Goal: Task Accomplishment & Management: Manage account settings

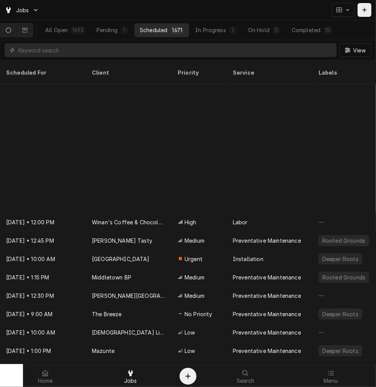
scroll to position [160, 0]
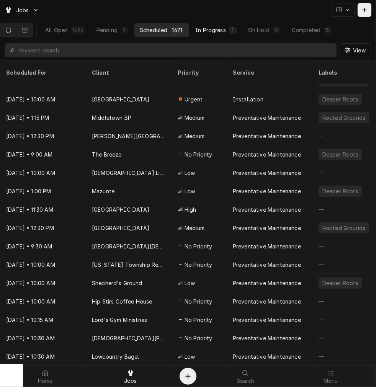
click at [226, 27] on div "In Progress" at bounding box center [210, 30] width 31 height 8
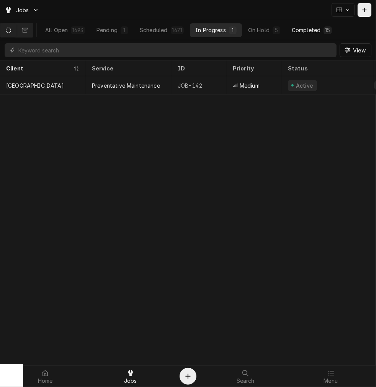
click at [293, 33] on button "Completed 15" at bounding box center [312, 30] width 51 height 14
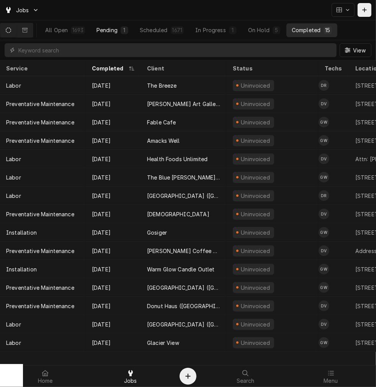
click at [131, 35] on button "Pending 1" at bounding box center [112, 30] width 43 height 14
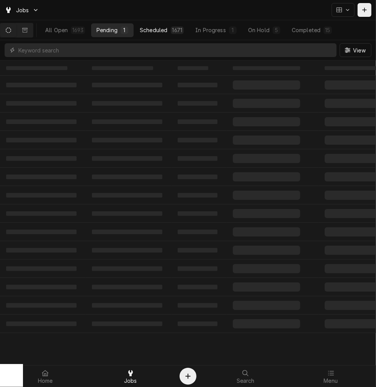
click at [174, 28] on button "Scheduled 1671" at bounding box center [162, 30] width 55 height 14
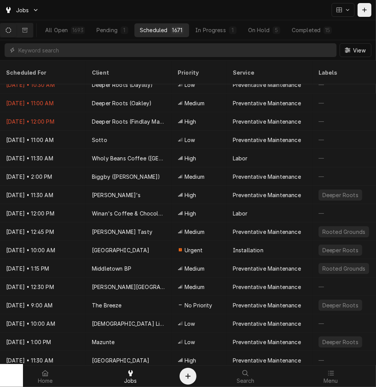
scroll to position [0, 0]
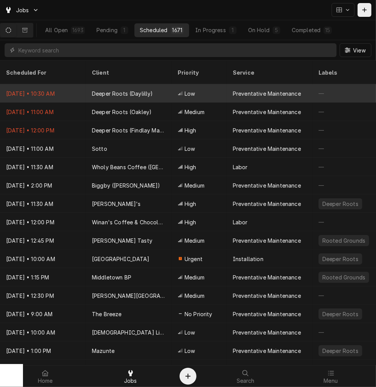
click at [174, 84] on div "Low" at bounding box center [199, 93] width 55 height 18
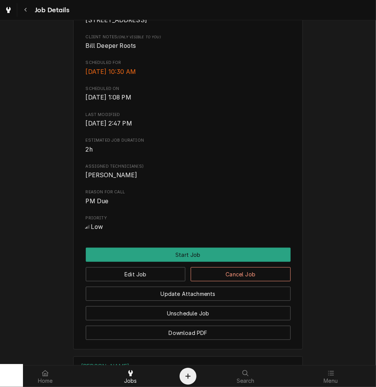
scroll to position [202, 0]
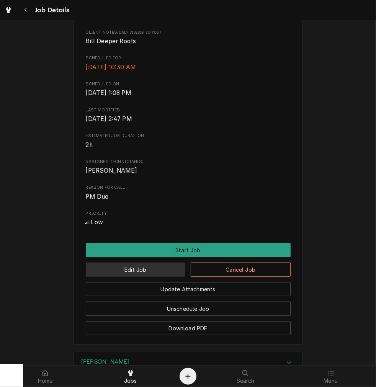
click at [158, 277] on button "Edit Job" at bounding box center [136, 270] width 100 height 14
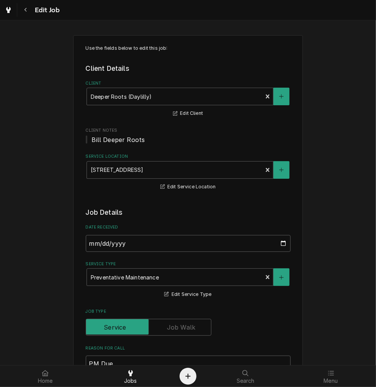
type textarea "x"
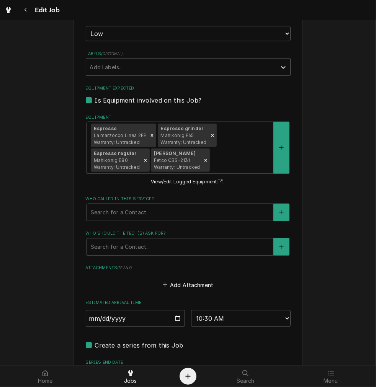
scroll to position [518, 0]
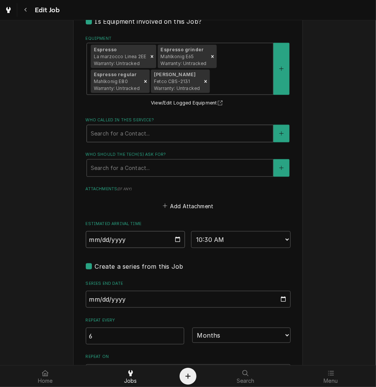
click at [180, 241] on input "2025-09-12" at bounding box center [136, 239] width 100 height 17
click at [176, 242] on input "2025-09-12" at bounding box center [136, 239] width 100 height 17
type input "2025-09-24"
type textarea "x"
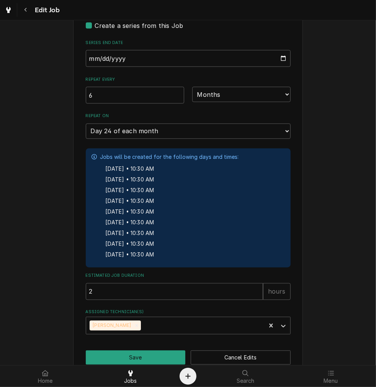
scroll to position [771, 0]
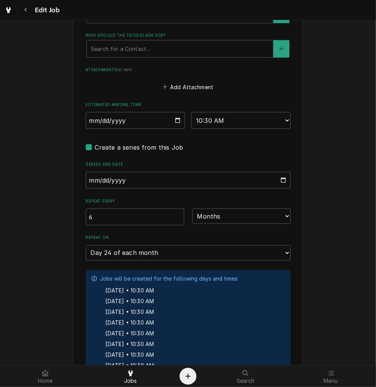
click at [95, 147] on label "Create a series from this Job" at bounding box center [139, 147] width 89 height 9
click at [95, 147] on input "Job Create/Update Form" at bounding box center [197, 151] width 205 height 17
checkbox input "false"
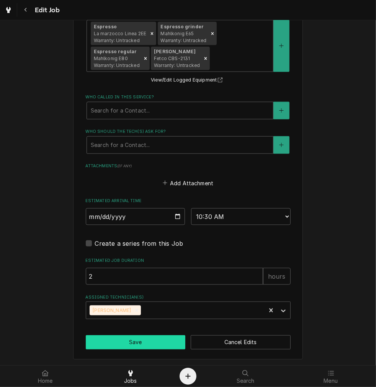
click at [141, 341] on button "Save" at bounding box center [136, 343] width 100 height 14
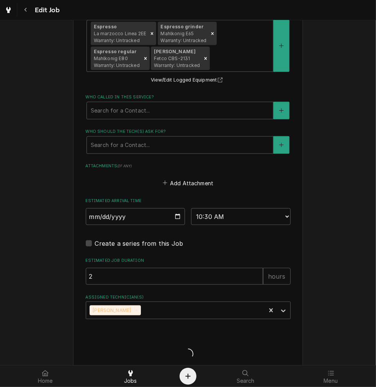
type textarea "x"
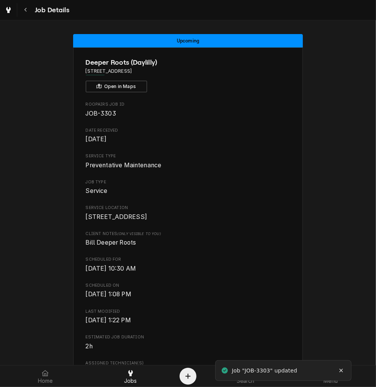
click at [29, 14] on button "Navigate back" at bounding box center [26, 10] width 14 height 14
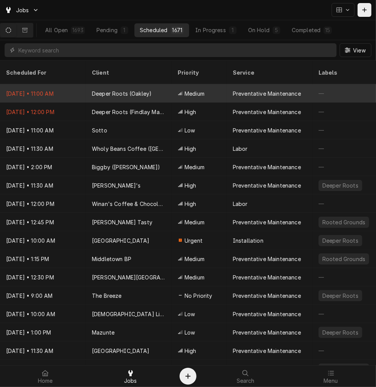
click at [154, 85] on div "Deeper Roots (Oakley)" at bounding box center [129, 93] width 86 height 18
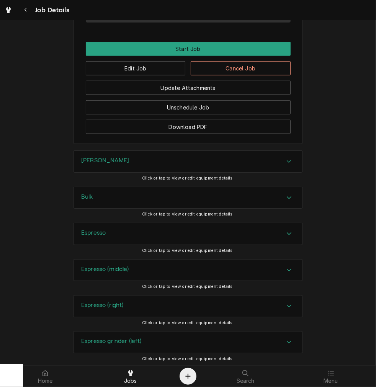
scroll to position [408, 0]
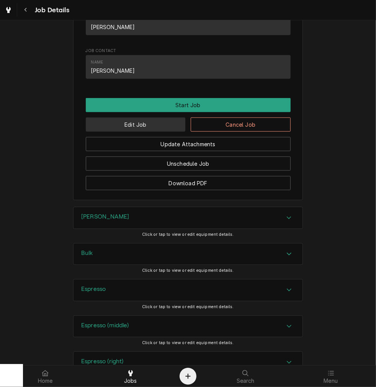
click at [153, 131] on button "Edit Job" at bounding box center [136, 125] width 100 height 14
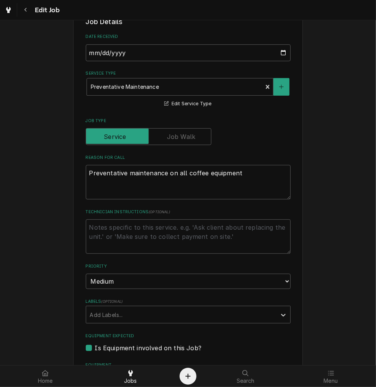
type textarea "x"
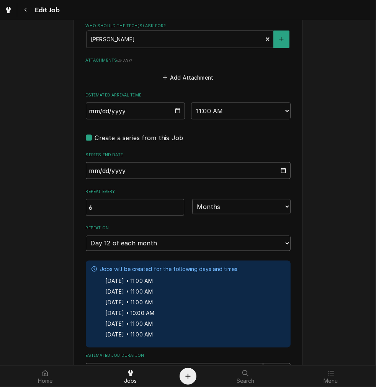
click at [95, 139] on label "Create a series from this Job" at bounding box center [139, 137] width 89 height 9
click at [95, 139] on input "Job Create/Update Form" at bounding box center [197, 141] width 205 height 17
checkbox input "false"
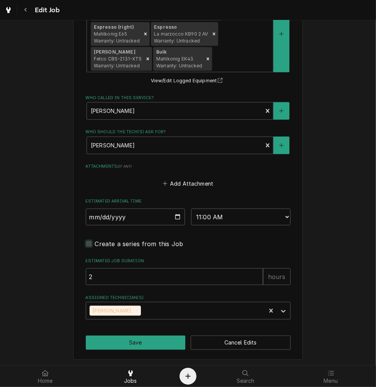
type textarea "x"
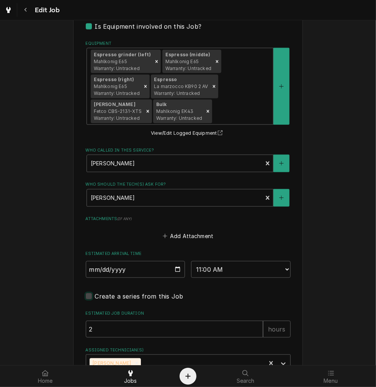
scroll to position [491, 0]
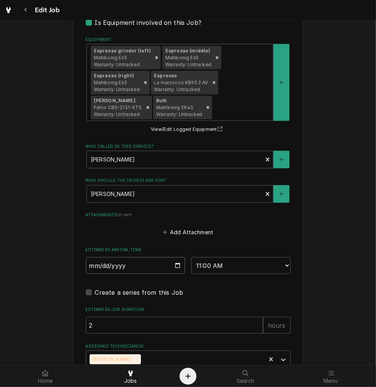
click at [177, 264] on input "2025-09-12" at bounding box center [136, 266] width 100 height 17
type input "2025-09-17"
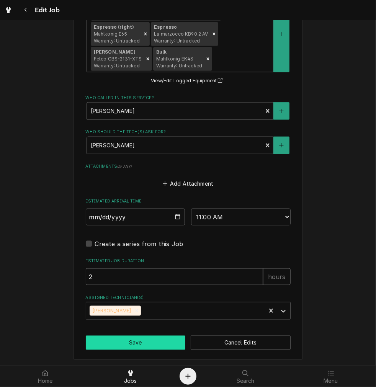
click at [147, 338] on button "Save" at bounding box center [136, 343] width 100 height 14
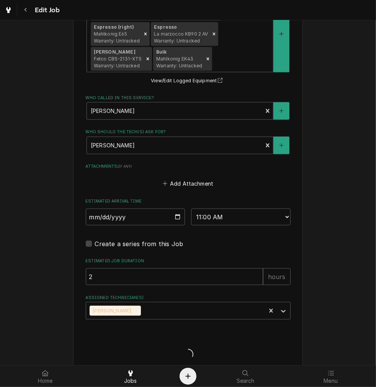
type textarea "x"
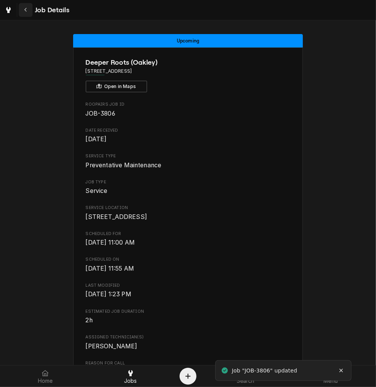
click at [28, 8] on div "Navigate back" at bounding box center [26, 10] width 8 height 8
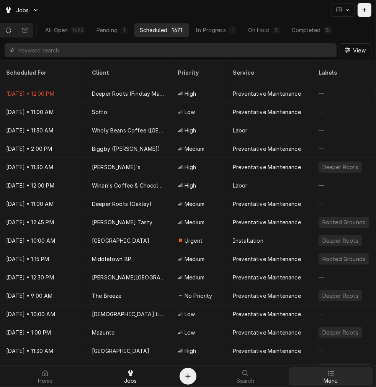
click at [338, 374] on div "Menu" at bounding box center [331, 376] width 82 height 15
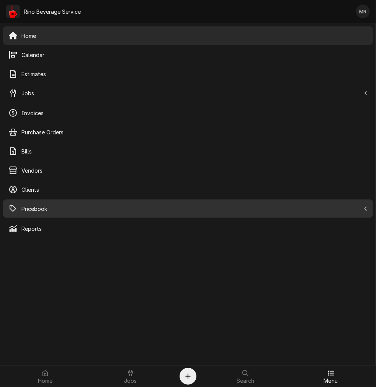
click at [85, 212] on span "Pricebook" at bounding box center [190, 209] width 339 height 8
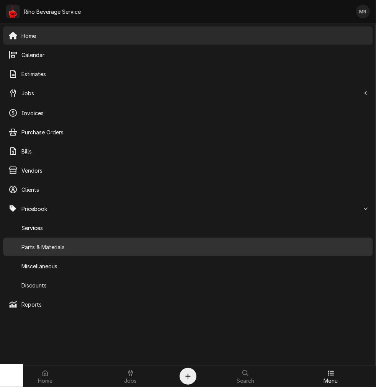
click at [81, 244] on span "Parts & Materials" at bounding box center [194, 247] width 346 height 8
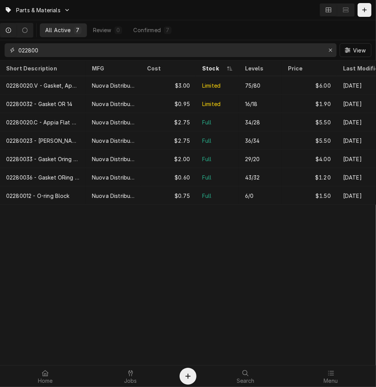
click at [116, 51] on input "022800" at bounding box center [170, 50] width 304 height 14
type input "0"
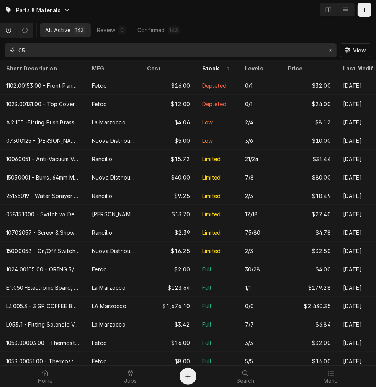
type input "0"
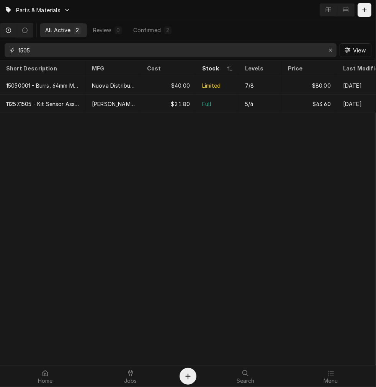
type input "1505"
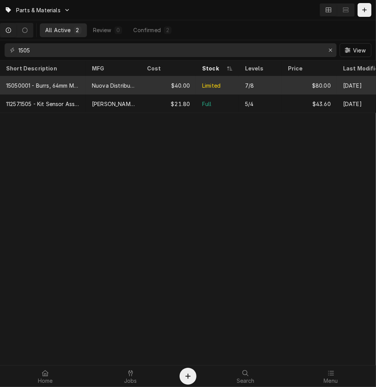
click at [215, 79] on div "Limited" at bounding box center [217, 85] width 43 height 18
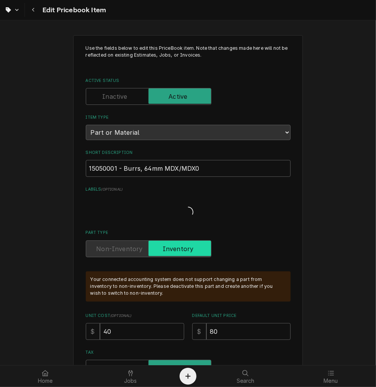
type textarea "x"
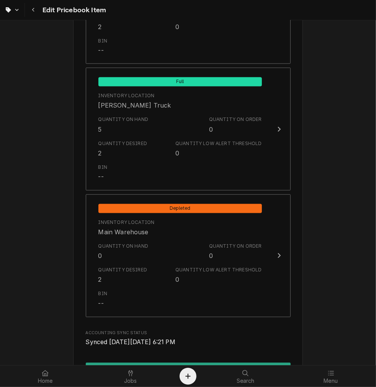
scroll to position [788, 0]
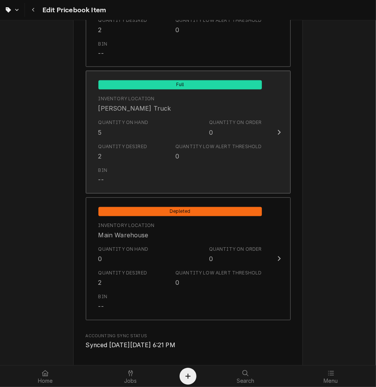
click at [248, 144] on div "Quantity Low Alert Threshold" at bounding box center [219, 147] width 86 height 7
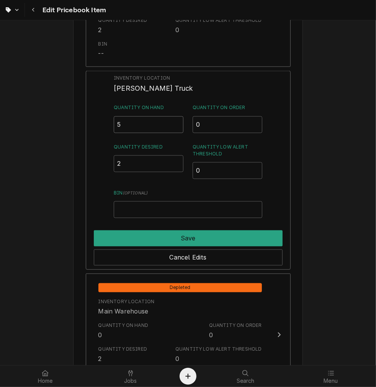
click at [150, 120] on input "5" at bounding box center [149, 125] width 70 height 17
type input "3"
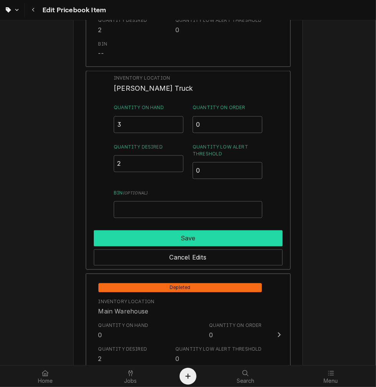
click at [243, 236] on button "Save" at bounding box center [188, 239] width 189 height 16
type textarea "x"
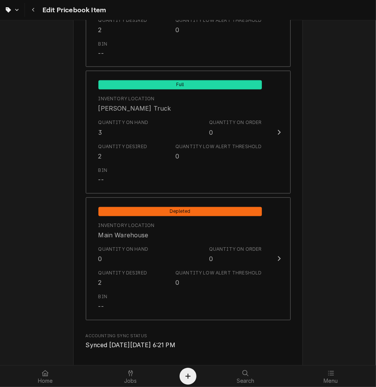
click at [197, 258] on div "Quantity on Hand 0 Quantity on Order 0" at bounding box center [180, 255] width 164 height 24
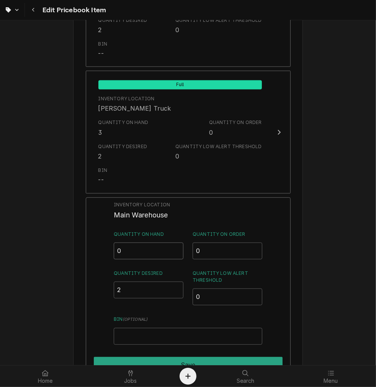
click at [146, 251] on input "0" at bounding box center [149, 251] width 70 height 17
type input "02"
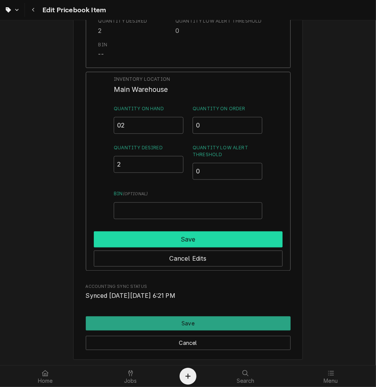
click at [224, 231] on button "Save" at bounding box center [188, 239] width 189 height 16
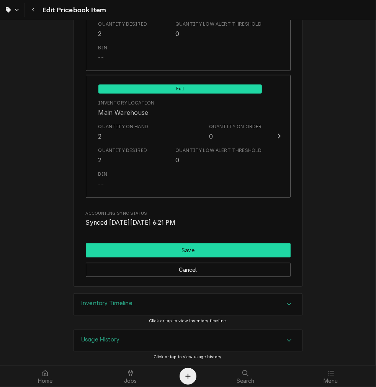
click at [225, 244] on button "Save" at bounding box center [188, 250] width 205 height 14
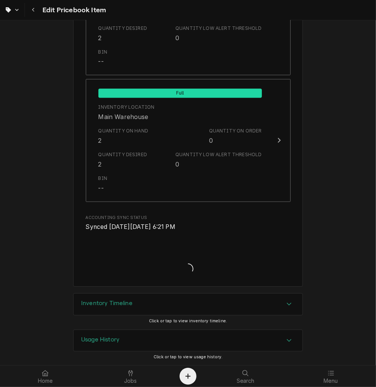
type textarea "x"
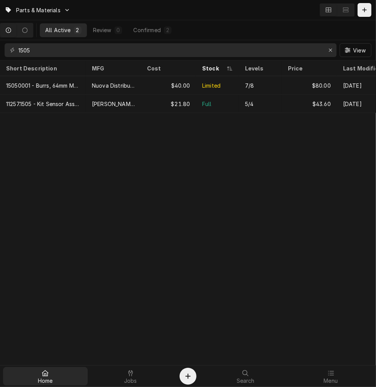
click at [47, 384] on link "Home" at bounding box center [45, 377] width 85 height 18
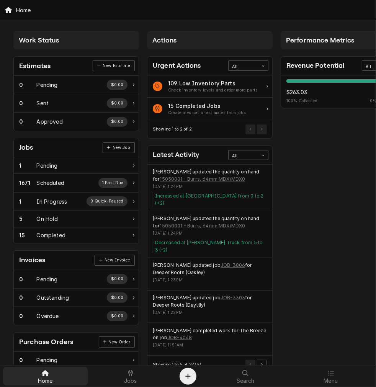
click at [55, 378] on div "Home" at bounding box center [46, 376] width 82 height 15
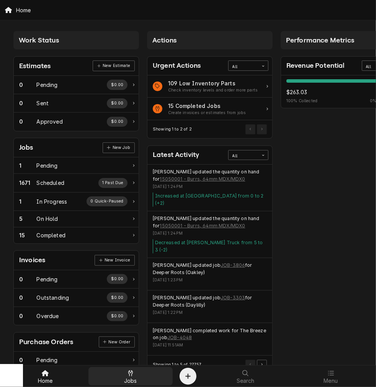
click at [137, 374] on div "Jobs" at bounding box center [131, 376] width 82 height 15
